Goal: Task Accomplishment & Management: Complete application form

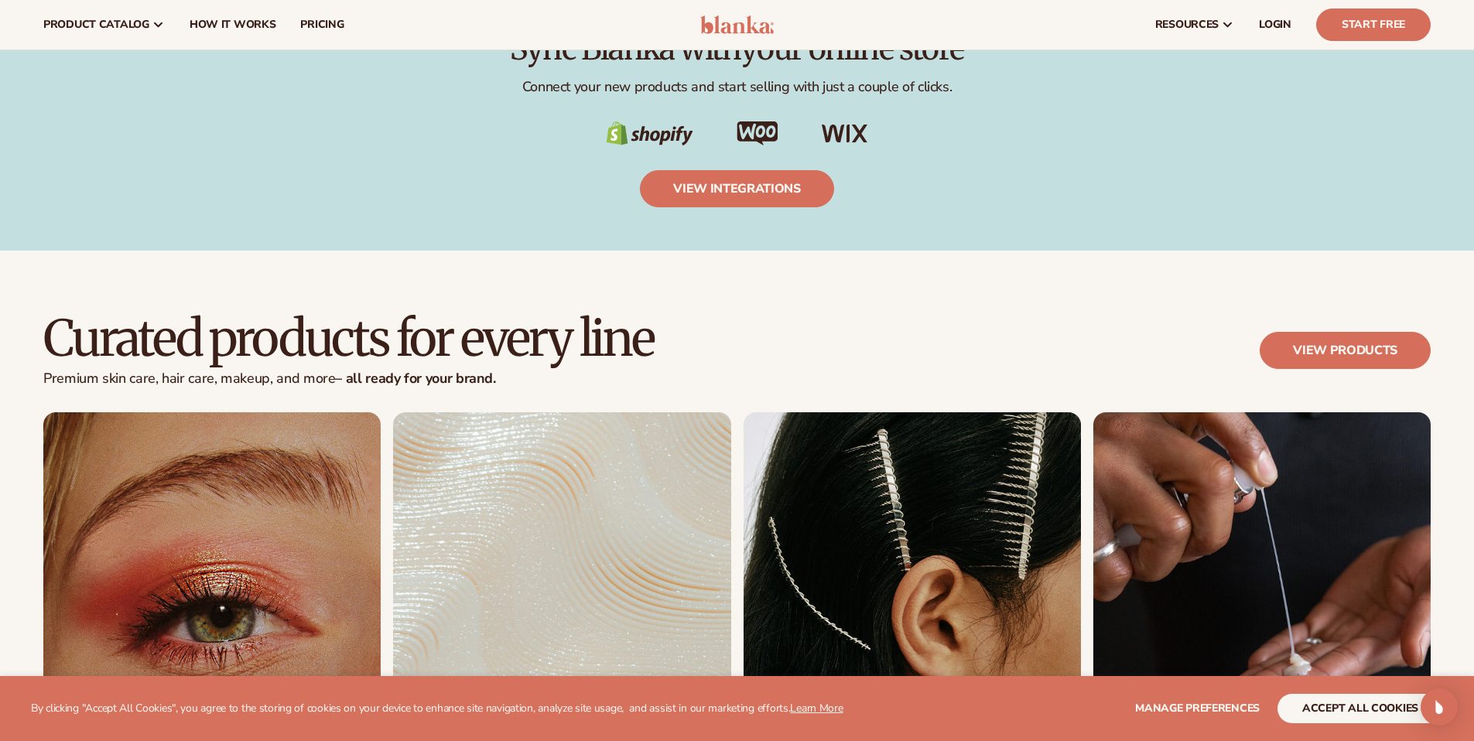
scroll to position [2848, 0]
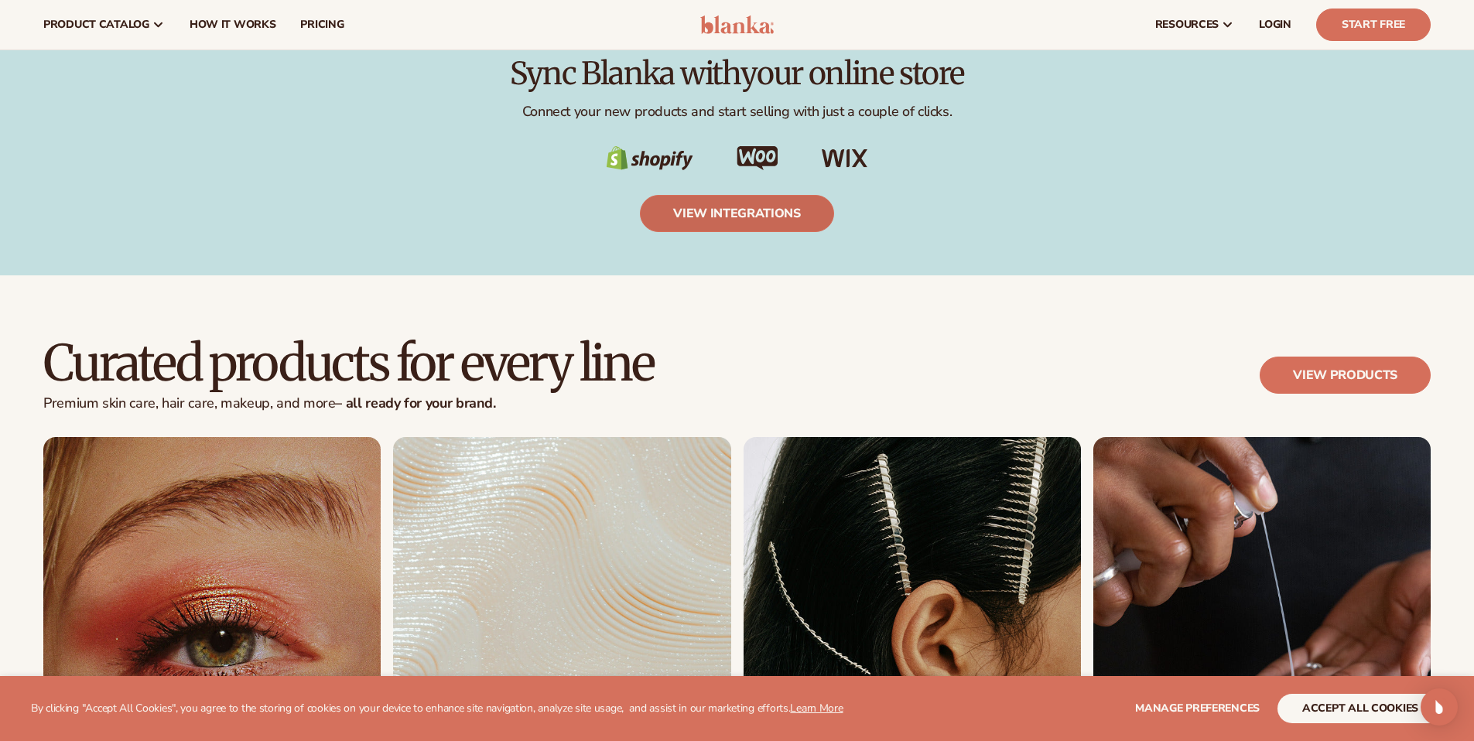
click at [721, 219] on link "view integrations" at bounding box center [737, 213] width 194 height 37
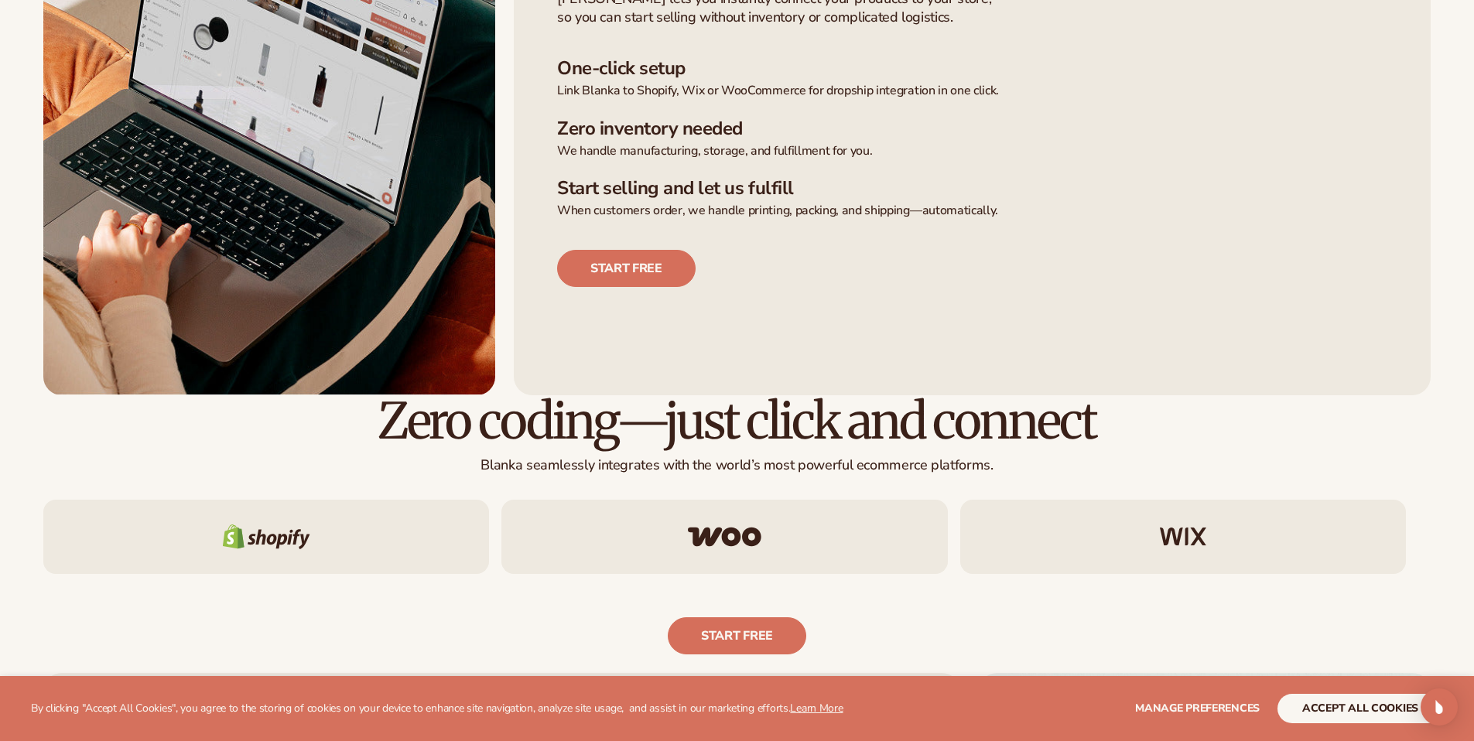
scroll to position [619, 0]
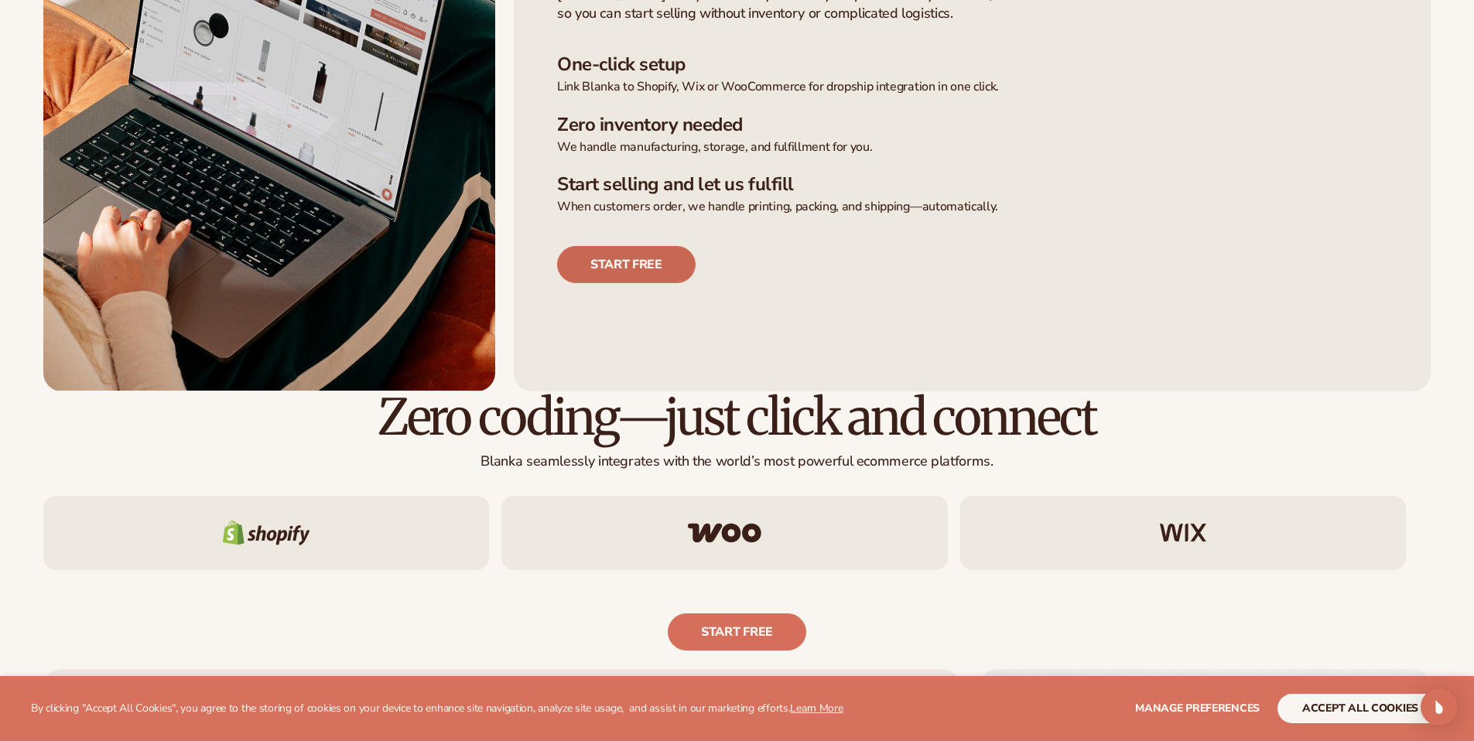
click at [623, 264] on link "Start free" at bounding box center [626, 264] width 139 height 37
